Goal: Entertainment & Leisure: Consume media (video, audio)

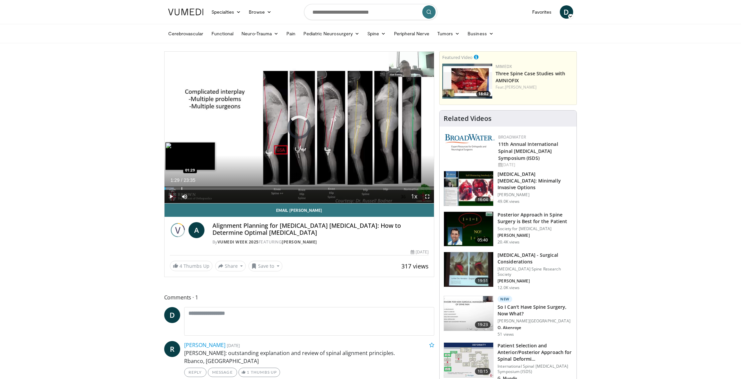
click at [182, 187] on div "Progress Bar" at bounding box center [182, 188] width 1 height 3
click at [203, 188] on div "Progress Bar" at bounding box center [203, 188] width 1 height 3
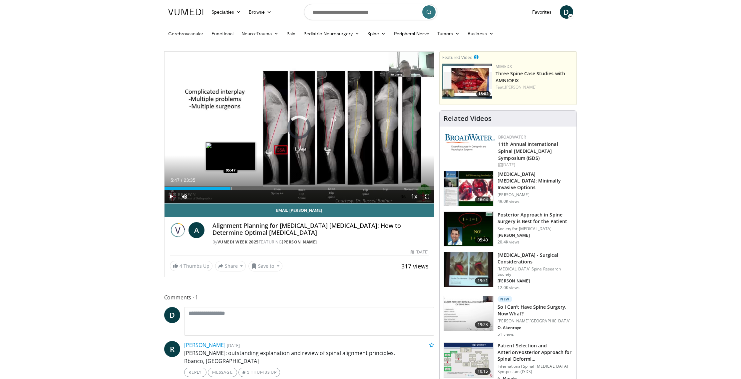
click at [231, 189] on div "Progress Bar" at bounding box center [231, 188] width 1 height 3
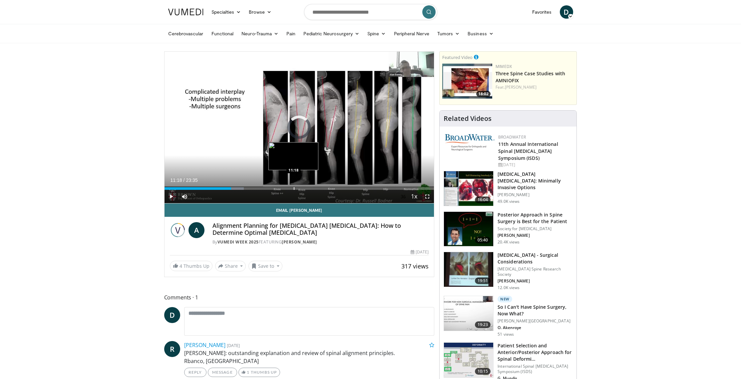
click at [294, 189] on div "Progress Bar" at bounding box center [294, 188] width 1 height 3
click at [330, 189] on div "Progress Bar" at bounding box center [330, 188] width 1 height 3
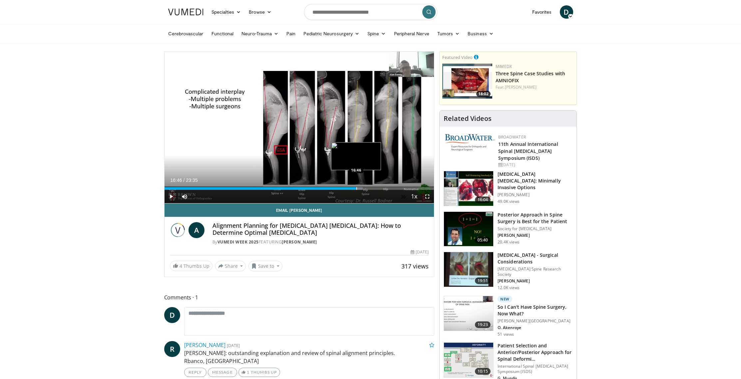
click at [356, 189] on div "Loaded : 73.58% 16:46 16:46" at bounding box center [300, 188] width 270 height 3
click at [366, 189] on div "Progress Bar" at bounding box center [365, 188] width 1 height 3
click at [370, 188] on div "Progress Bar" at bounding box center [370, 188] width 1 height 3
click at [168, 198] on span "Video Player" at bounding box center [171, 196] width 13 height 13
click at [426, 196] on span "Video Player" at bounding box center [427, 196] width 13 height 13
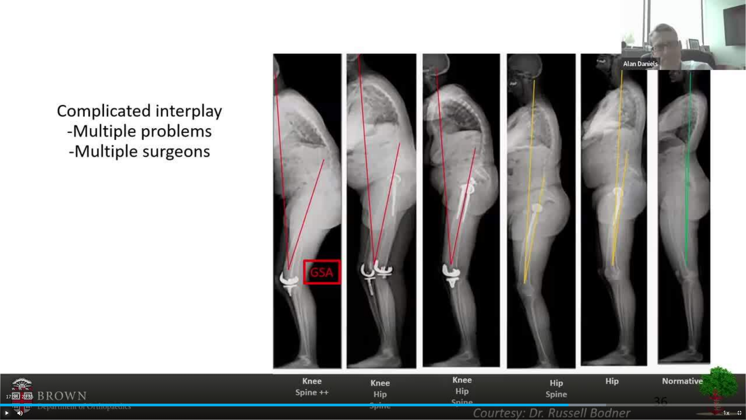
click at [4, 379] on span "Video Player" at bounding box center [6, 412] width 13 height 13
click at [580, 379] on div "Current Time 18:06 / Duration 23:35 Pause Skip Backward Skip Forward Mute 21% L…" at bounding box center [373, 412] width 746 height 13
click at [582, 379] on div "Progress Bar" at bounding box center [582, 405] width 1 height 3
click at [591, 379] on div "Current Time 19:01 / Duration 23:35 Pause Skip Backward Skip Forward Mute 21% L…" at bounding box center [373, 412] width 746 height 13
click at [582, 379] on div "Progress Bar" at bounding box center [582, 405] width 1 height 3
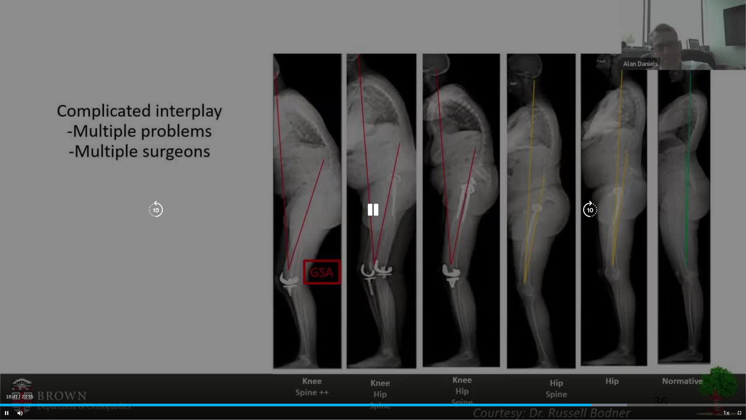
click at [376, 209] on icon "Video Player" at bounding box center [373, 210] width 19 height 19
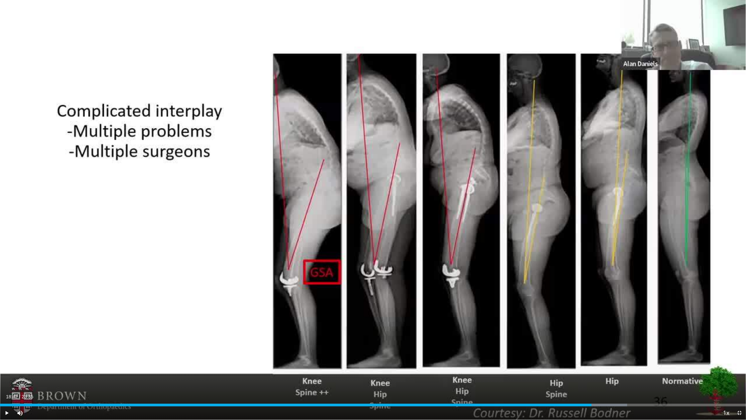
click at [376, 209] on div "10 seconds Tap to unmute" at bounding box center [373, 209] width 746 height 419
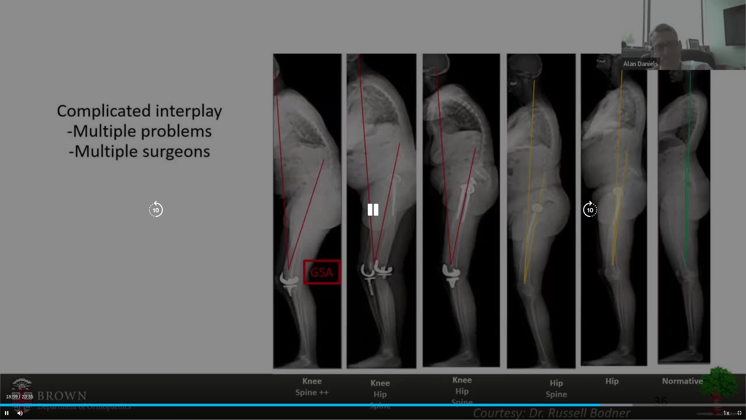
click at [376, 209] on icon "Video Player" at bounding box center [373, 210] width 19 height 19
click at [377, 209] on icon "Video Player" at bounding box center [373, 210] width 19 height 19
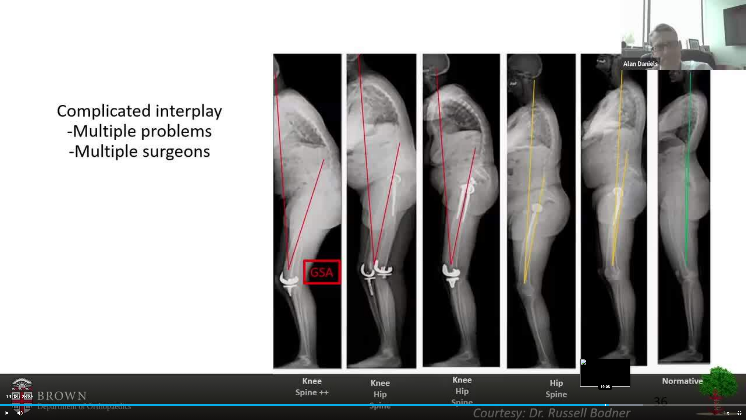
click at [605, 379] on div "Progress Bar" at bounding box center [605, 405] width 1 height 3
click at [5, 379] on span "Video Player" at bounding box center [6, 412] width 13 height 13
click at [740, 379] on span "Video Player" at bounding box center [739, 412] width 13 height 13
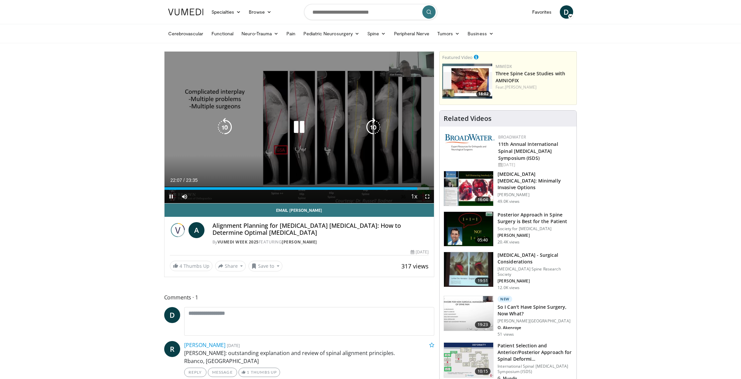
click at [296, 129] on icon "Video Player" at bounding box center [299, 127] width 19 height 19
